Goal: Task Accomplishment & Management: Use online tool/utility

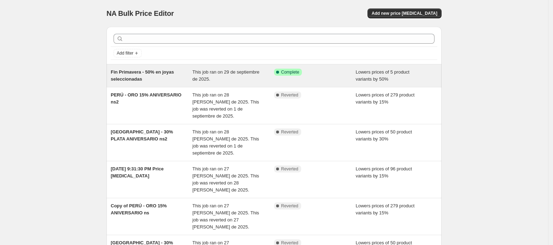
click at [257, 78] on div "This job ran on 29 de septiembre de 2025." at bounding box center [234, 76] width 82 height 14
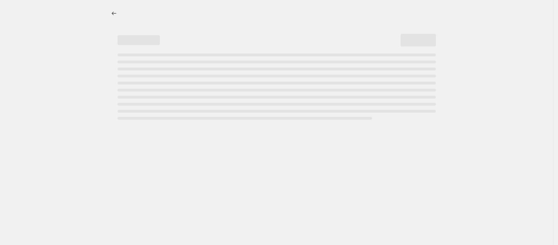
select select "percentage"
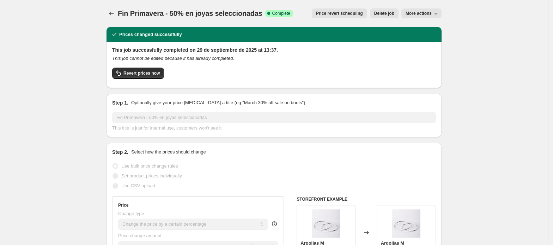
click at [353, 15] on span "Price revert scheduling" at bounding box center [339, 14] width 47 height 6
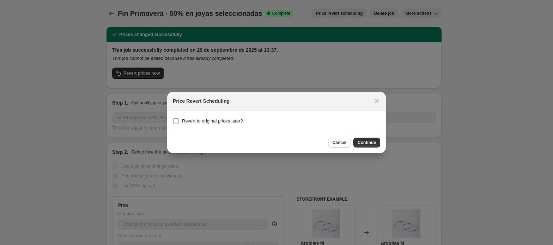
click at [191, 123] on span "Revert to original prices later?" at bounding box center [212, 120] width 61 height 5
click at [179, 123] on input "Revert to original prices later?" at bounding box center [176, 121] width 6 height 6
checkbox input "true"
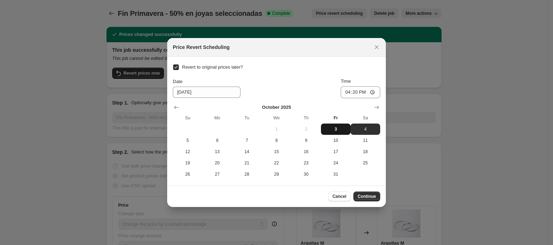
click at [337, 127] on span "3" at bounding box center [336, 130] width 24 height 6
type input "[DATE]"
click at [358, 92] on input "16:20" at bounding box center [360, 92] width 39 height 12
type input "23:59"
click at [371, 77] on div "Revert to original prices later? Date [DATE] Time 23:59 [DATE] Su Mo Tu We Th F…" at bounding box center [276, 121] width 207 height 118
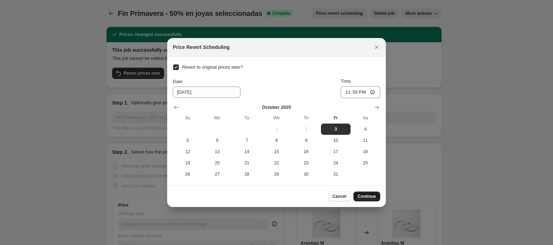
click at [377, 193] on button "Continue" at bounding box center [366, 197] width 27 height 10
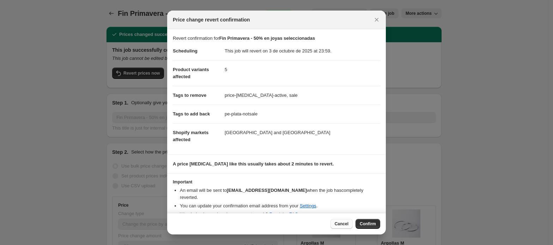
click at [336, 224] on span "Cancel" at bounding box center [342, 224] width 14 height 6
checkbox input "false"
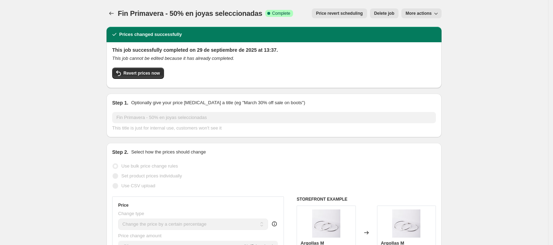
click at [352, 16] on span "Price revert scheduling" at bounding box center [339, 14] width 47 height 6
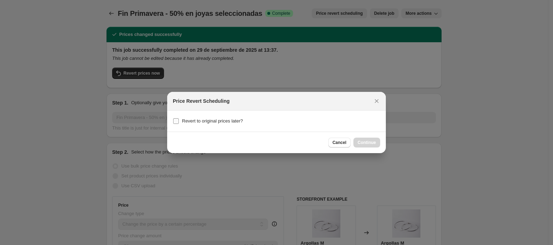
click at [188, 119] on span "Revert to original prices later?" at bounding box center [212, 120] width 61 height 5
click at [179, 119] on input "Revert to original prices later?" at bounding box center [176, 121] width 6 height 6
checkbox input "true"
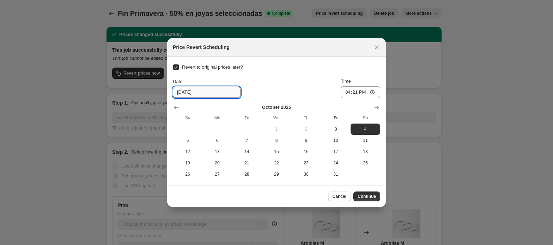
click at [221, 95] on input "[DATE]" at bounding box center [207, 92] width 68 height 11
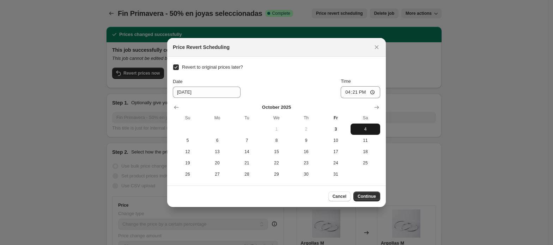
click at [370, 126] on button "4" at bounding box center [366, 129] width 30 height 11
click at [364, 91] on input "16:21" at bounding box center [360, 92] width 39 height 12
click at [355, 92] on input "16:21" at bounding box center [360, 92] width 39 height 12
click at [361, 92] on input "02:21" at bounding box center [360, 92] width 39 height 12
type input "02:00"
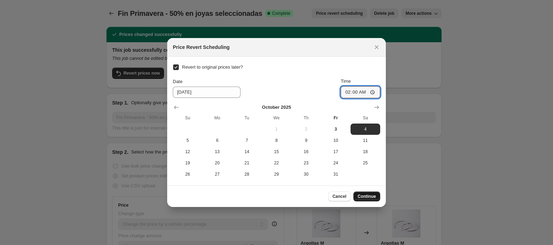
click at [369, 196] on span "Continue" at bounding box center [367, 197] width 18 height 6
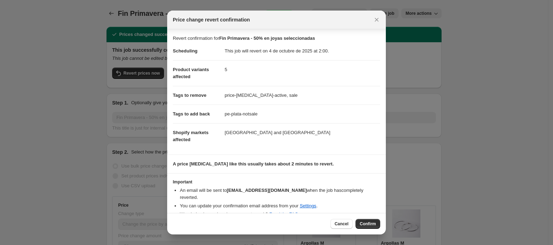
scroll to position [6, 0]
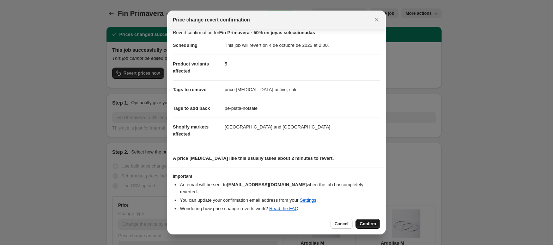
click at [368, 224] on span "Confirm" at bounding box center [368, 224] width 16 height 6
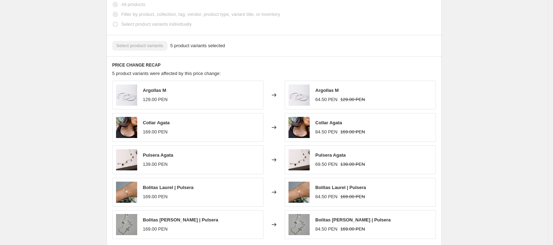
scroll to position [282, 0]
